Goal: Contribute content: Add original content to the website for others to see

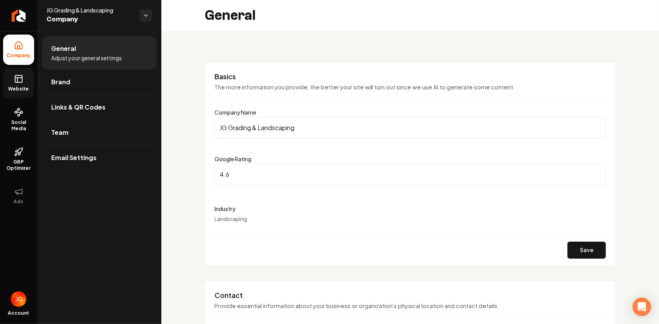
click at [9, 77] on link "Website" at bounding box center [18, 83] width 31 height 30
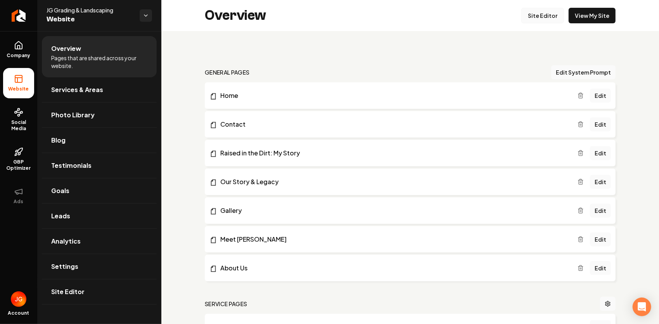
click at [550, 16] on link "Site Editor" at bounding box center [542, 16] width 43 height 16
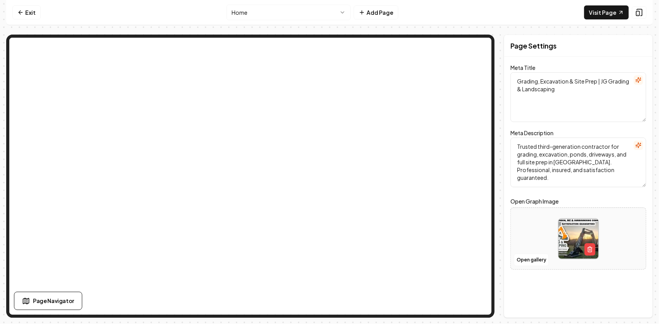
click at [335, 11] on html "Computer Required This feature is only available on a computer. Please switch t…" at bounding box center [329, 162] width 659 height 324
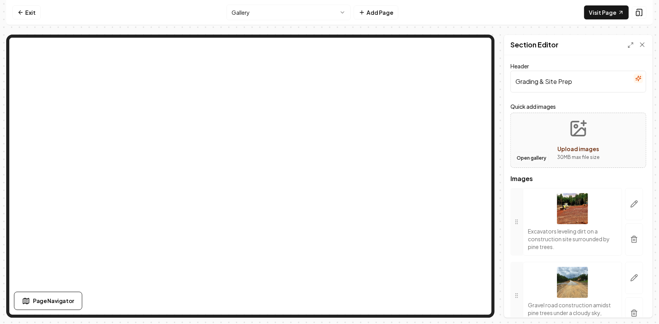
click at [525, 156] on button "Open gallery" at bounding box center [531, 158] width 35 height 12
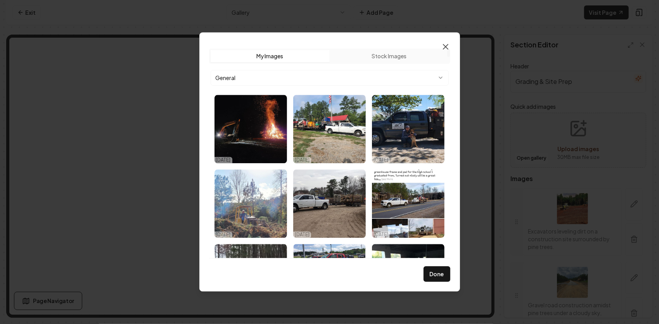
click at [445, 47] on icon "button" at bounding box center [445, 46] width 5 height 5
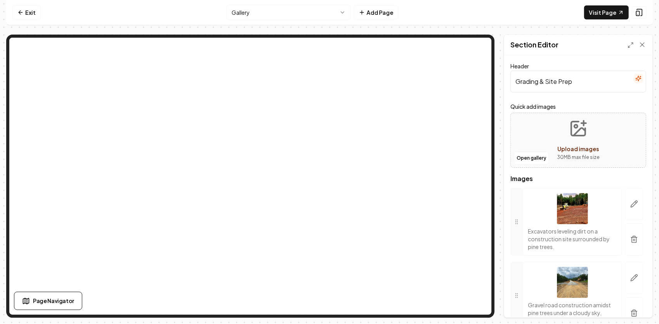
click at [587, 138] on button "Upload images 30 MB max file size" at bounding box center [578, 140] width 55 height 54
click at [525, 155] on button "Open gallery" at bounding box center [531, 158] width 35 height 12
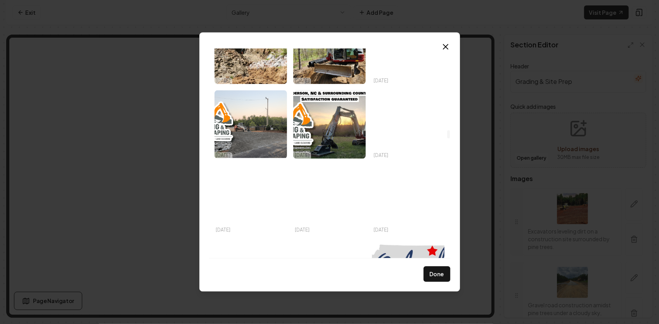
scroll to position [2134, 0]
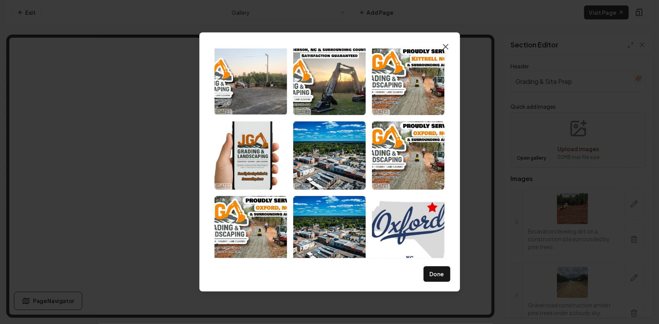
click at [445, 49] on icon "button" at bounding box center [445, 46] width 9 height 9
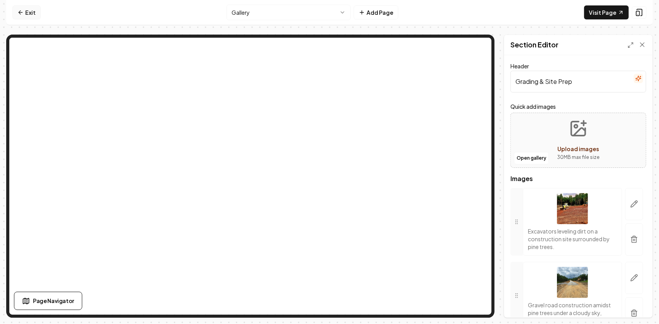
click at [33, 13] on link "Exit" at bounding box center [26, 12] width 28 height 14
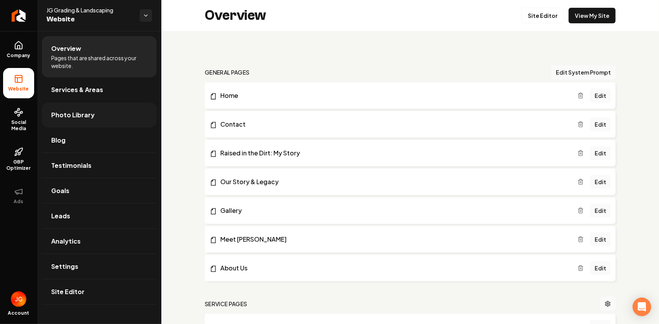
click at [116, 119] on link "Photo Library" at bounding box center [99, 114] width 115 height 25
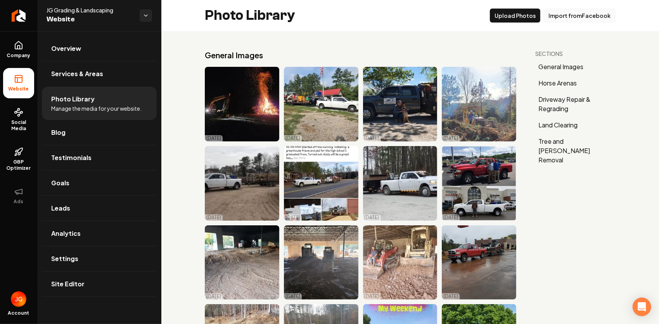
click at [570, 14] on button "Import from Facebook" at bounding box center [580, 16] width 72 height 14
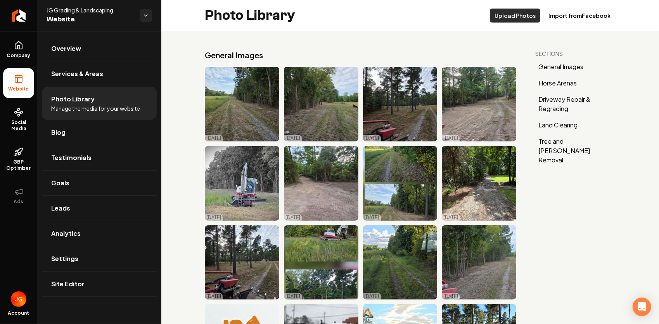
click at [533, 19] on button "Upload Photos" at bounding box center [515, 16] width 50 height 14
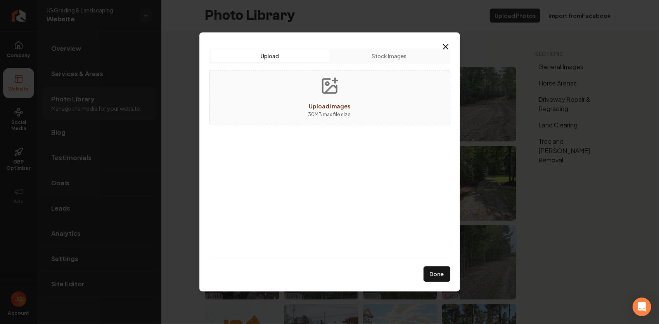
click at [357, 95] on div "Upload images 30 MB max file size" at bounding box center [329, 97] width 241 height 55
click at [443, 44] on icon "button" at bounding box center [445, 46] width 5 height 5
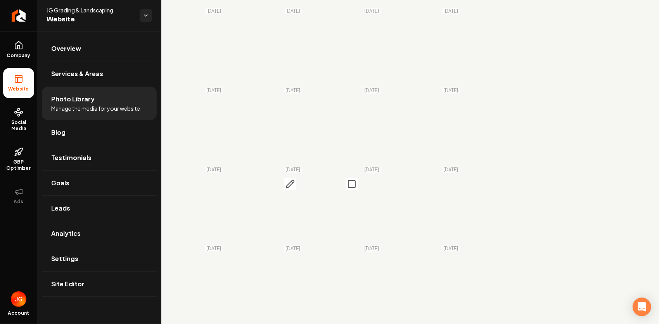
scroll to position [4486, 0]
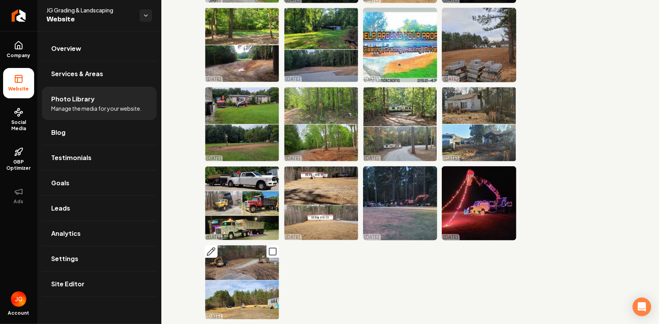
click at [272, 247] on icon "Main content area" at bounding box center [272, 251] width 9 height 9
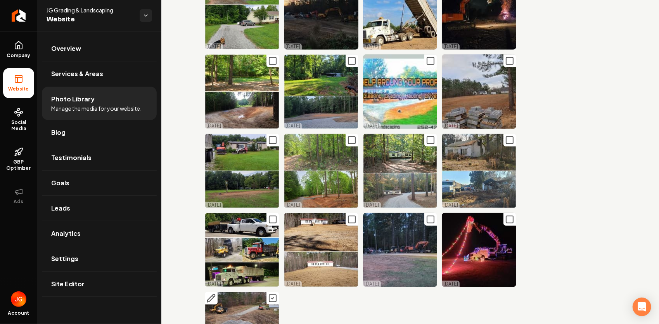
scroll to position [4370, 0]
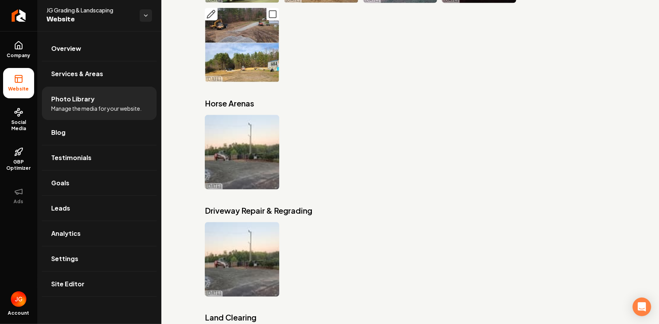
scroll to position [4564, 0]
